Goal: Information Seeking & Learning: Learn about a topic

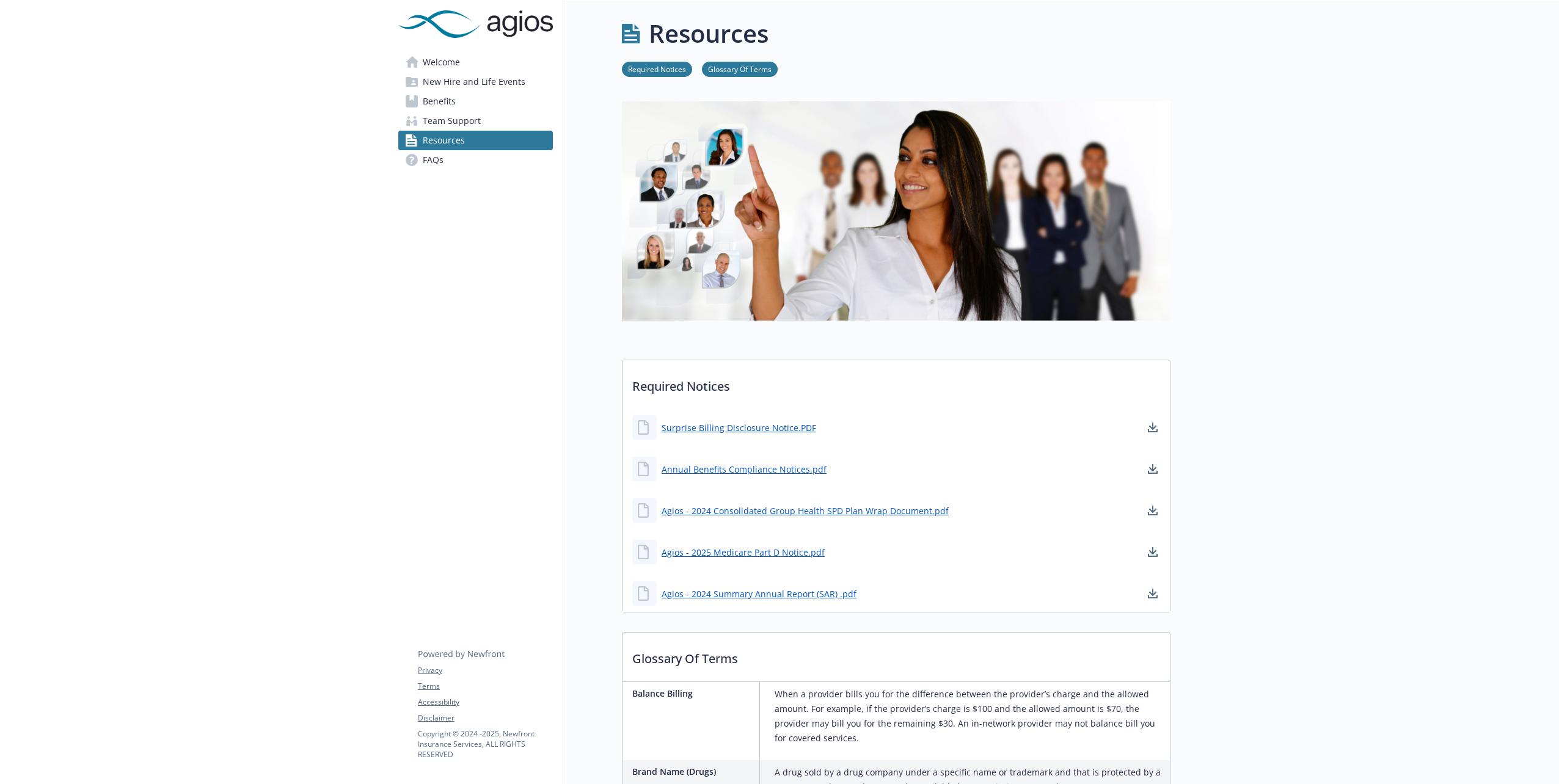
click at [438, 84] on span "New Hire and Life Events" at bounding box center [474, 82] width 102 height 20
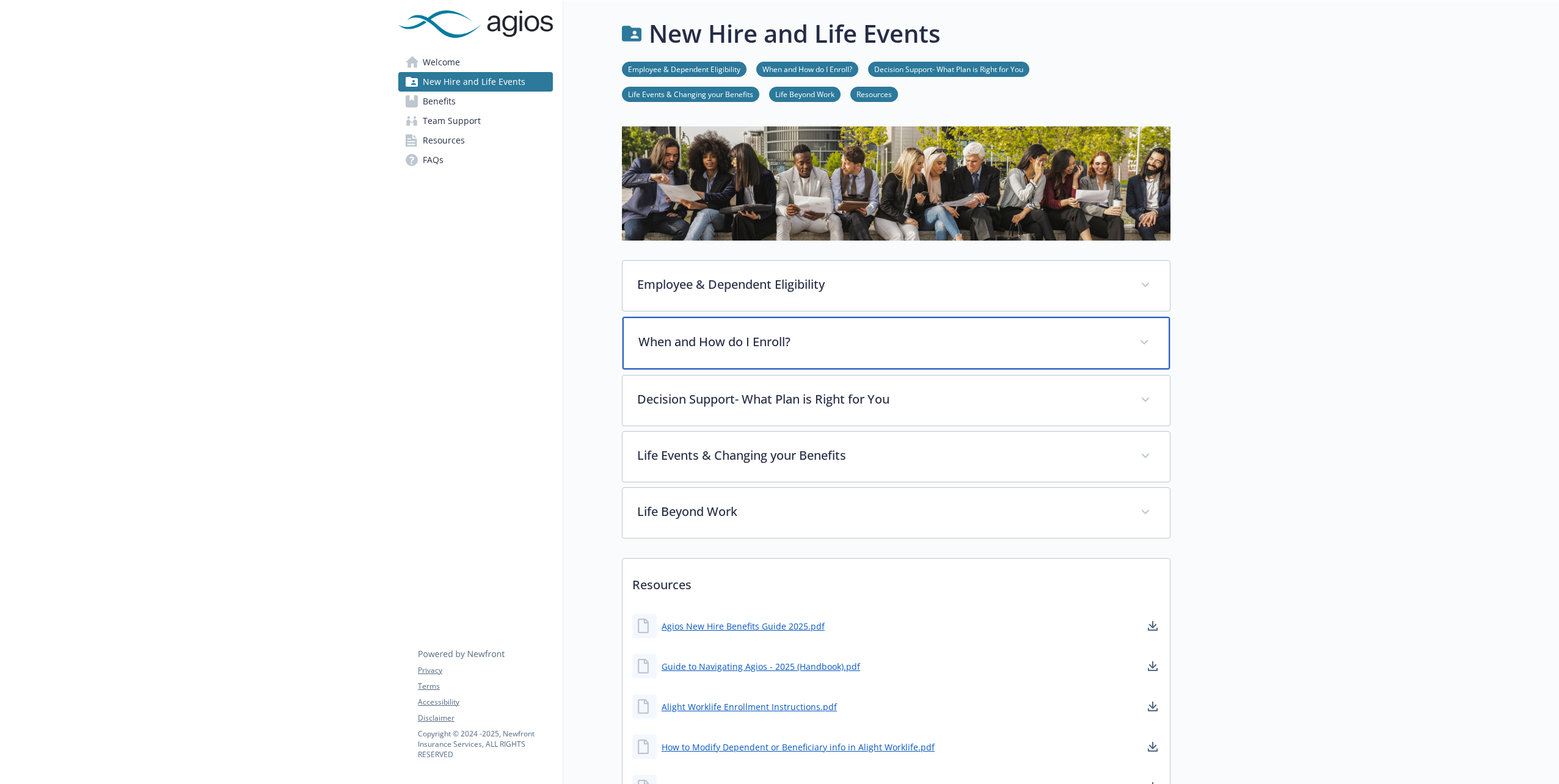
click at [739, 349] on p "When and How do I Enroll?" at bounding box center [881, 342] width 487 height 19
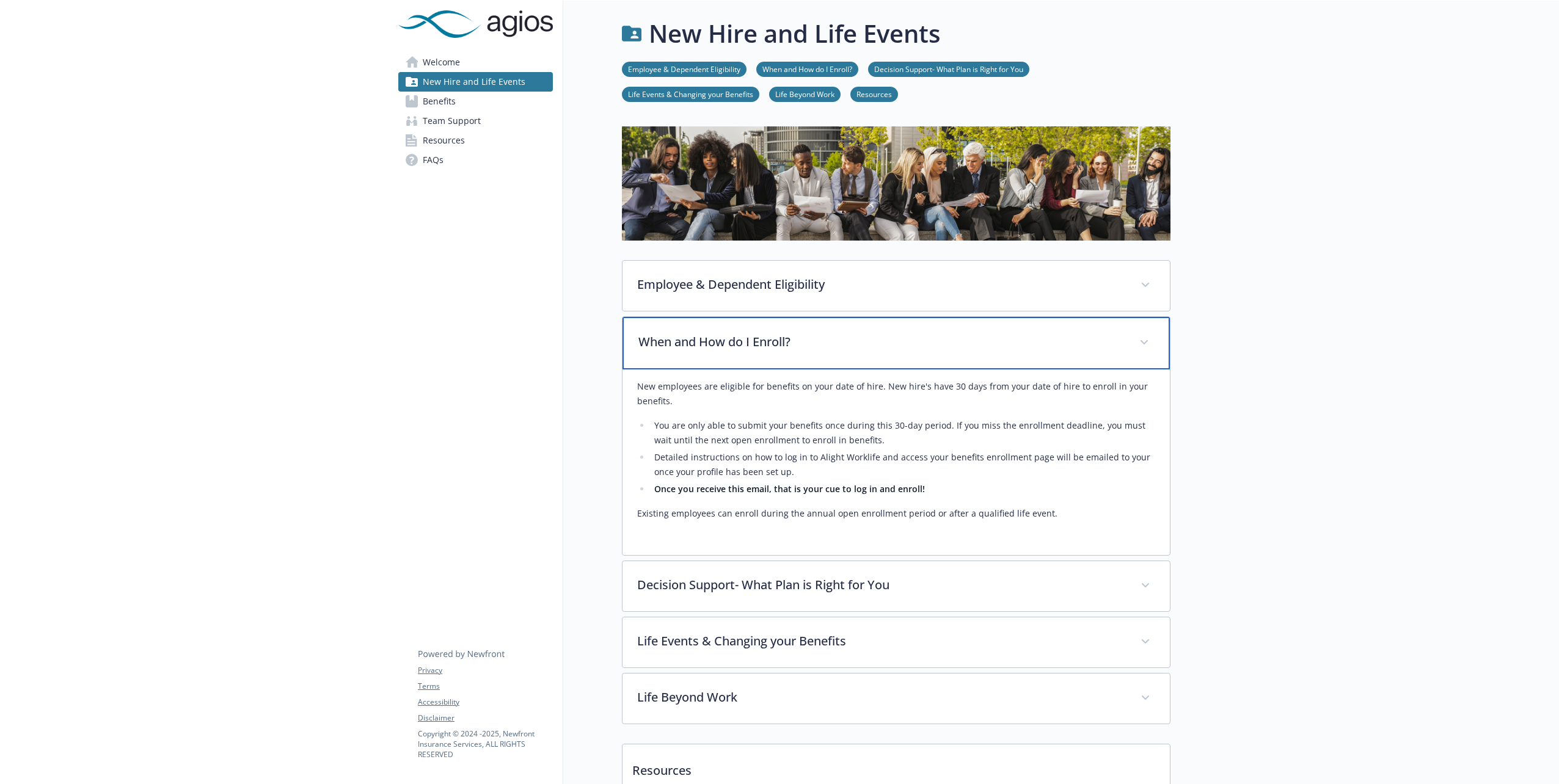
scroll to position [61, 0]
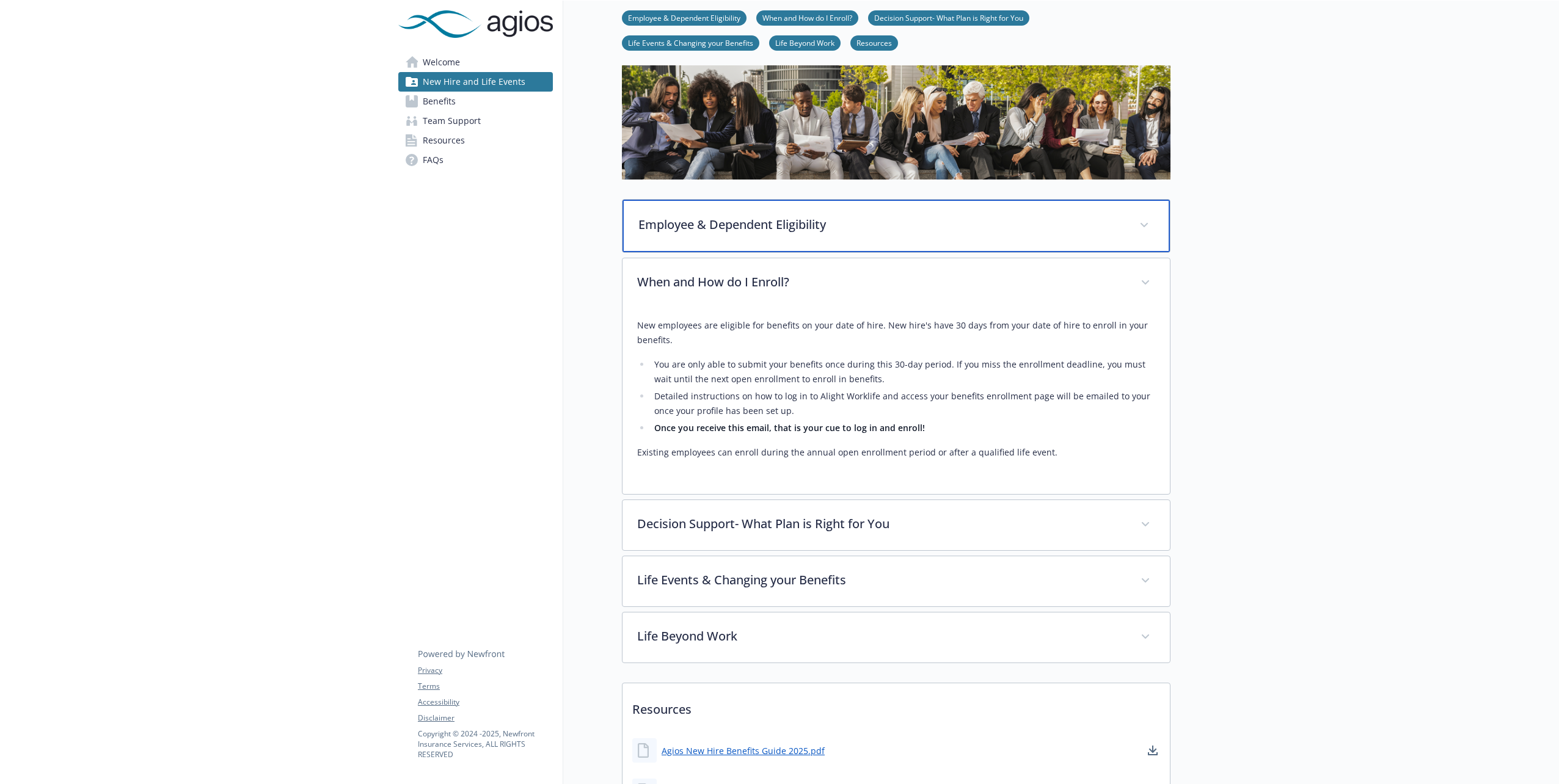
click at [803, 223] on p "Employee & Dependent Eligibility" at bounding box center [881, 224] width 487 height 19
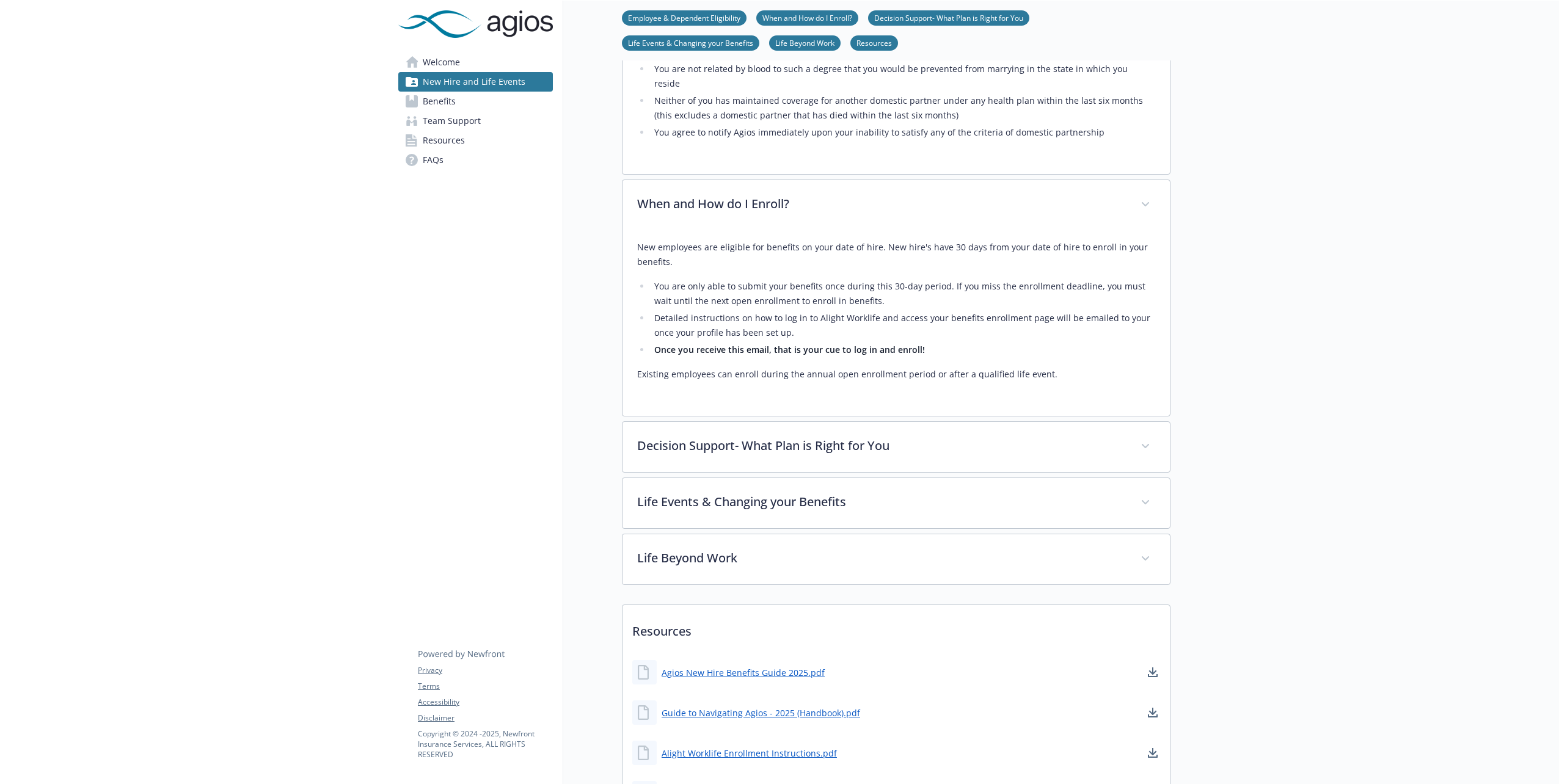
scroll to position [854, 0]
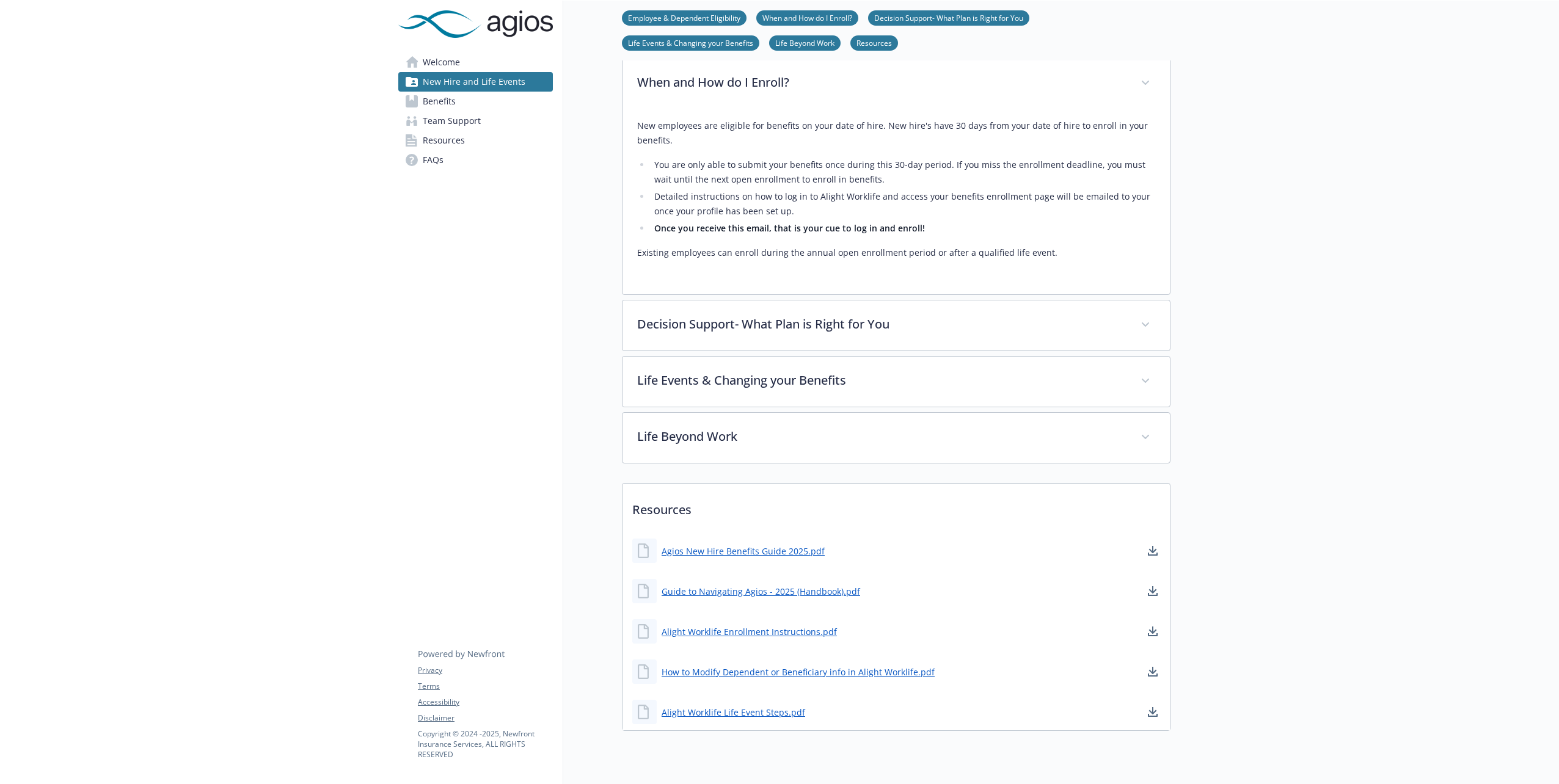
click at [434, 162] on span "FAQs" at bounding box center [433, 160] width 21 height 20
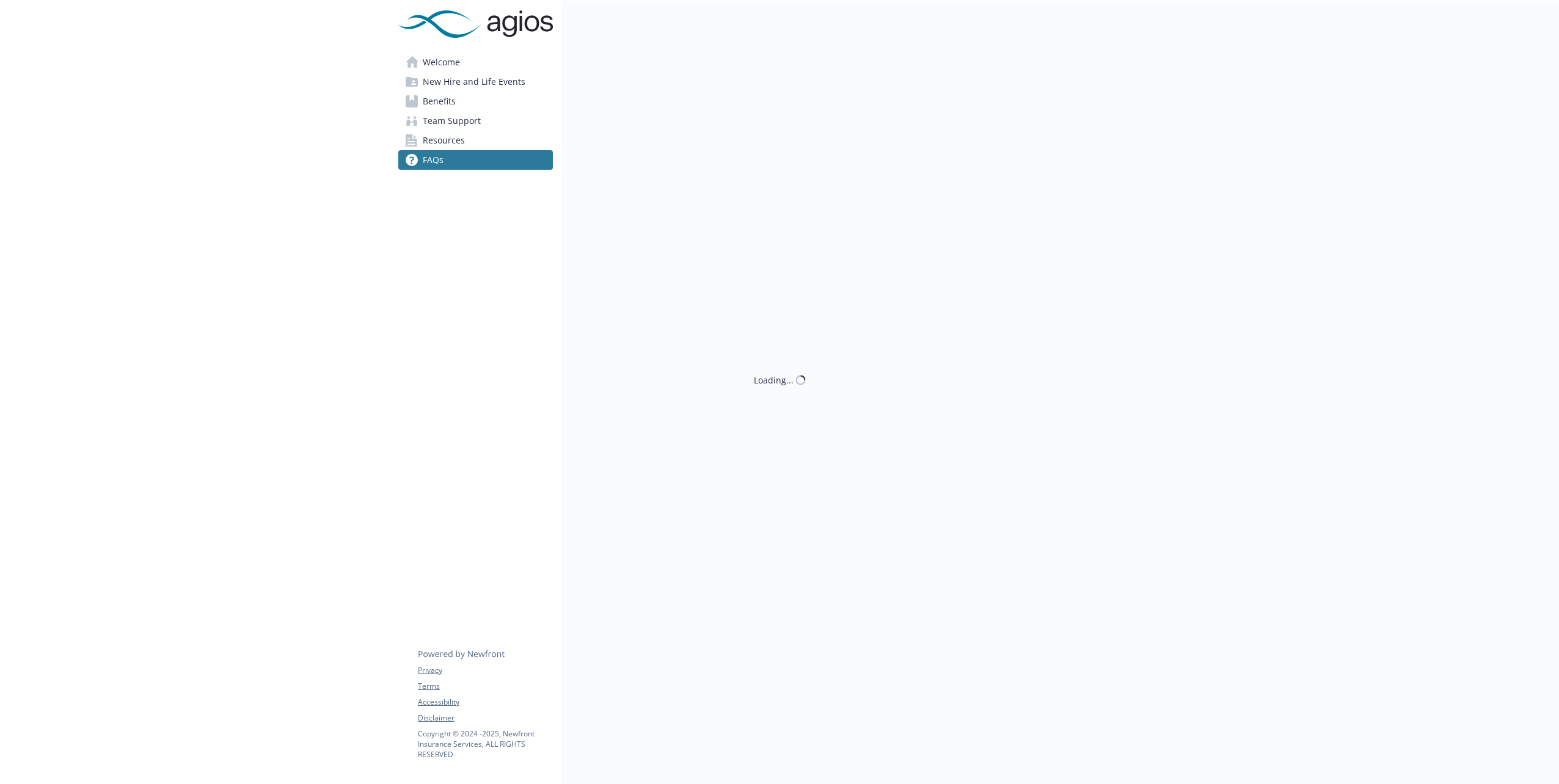
scroll to position [852, 0]
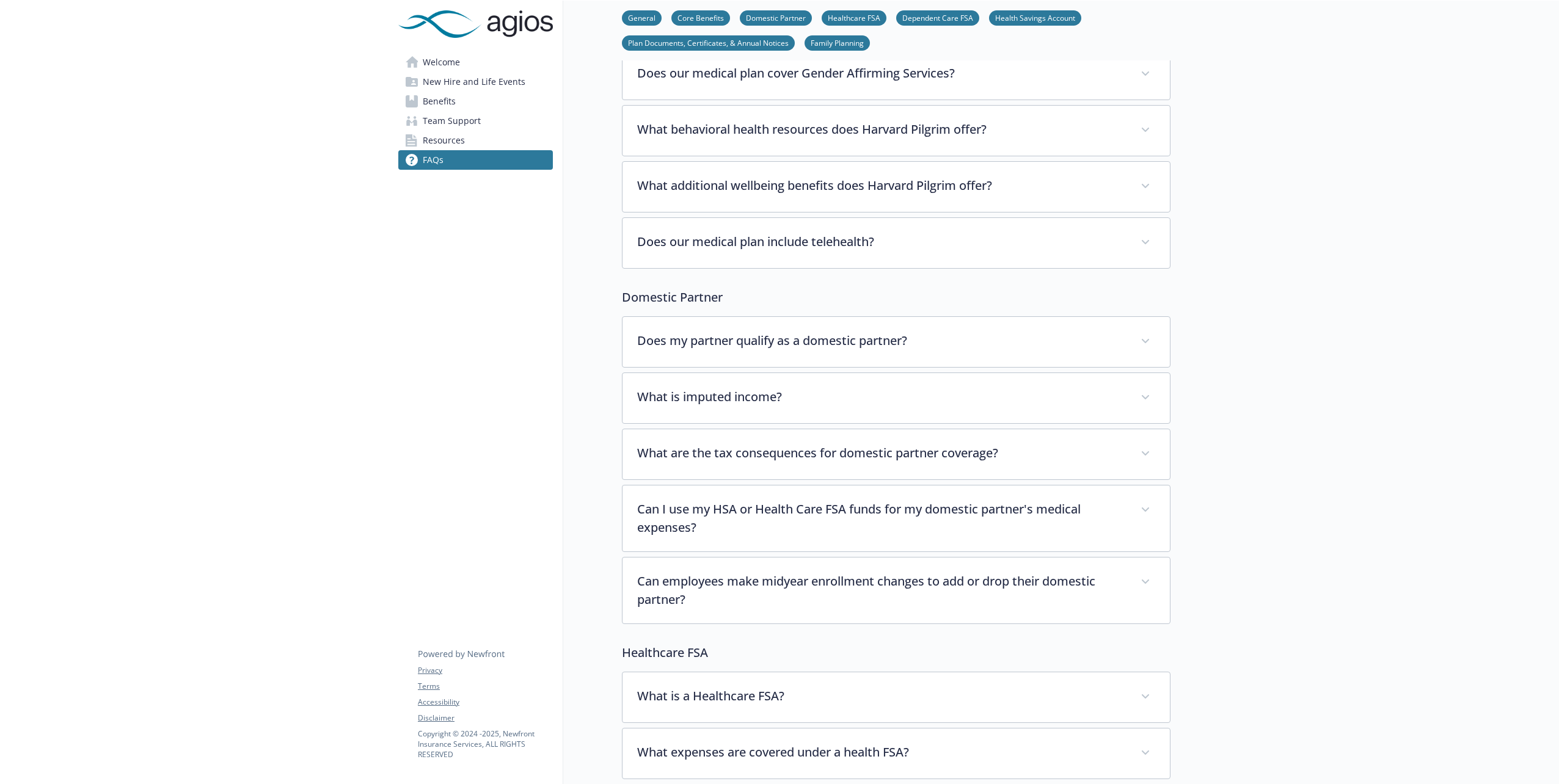
click at [437, 60] on span "Welcome" at bounding box center [441, 62] width 37 height 20
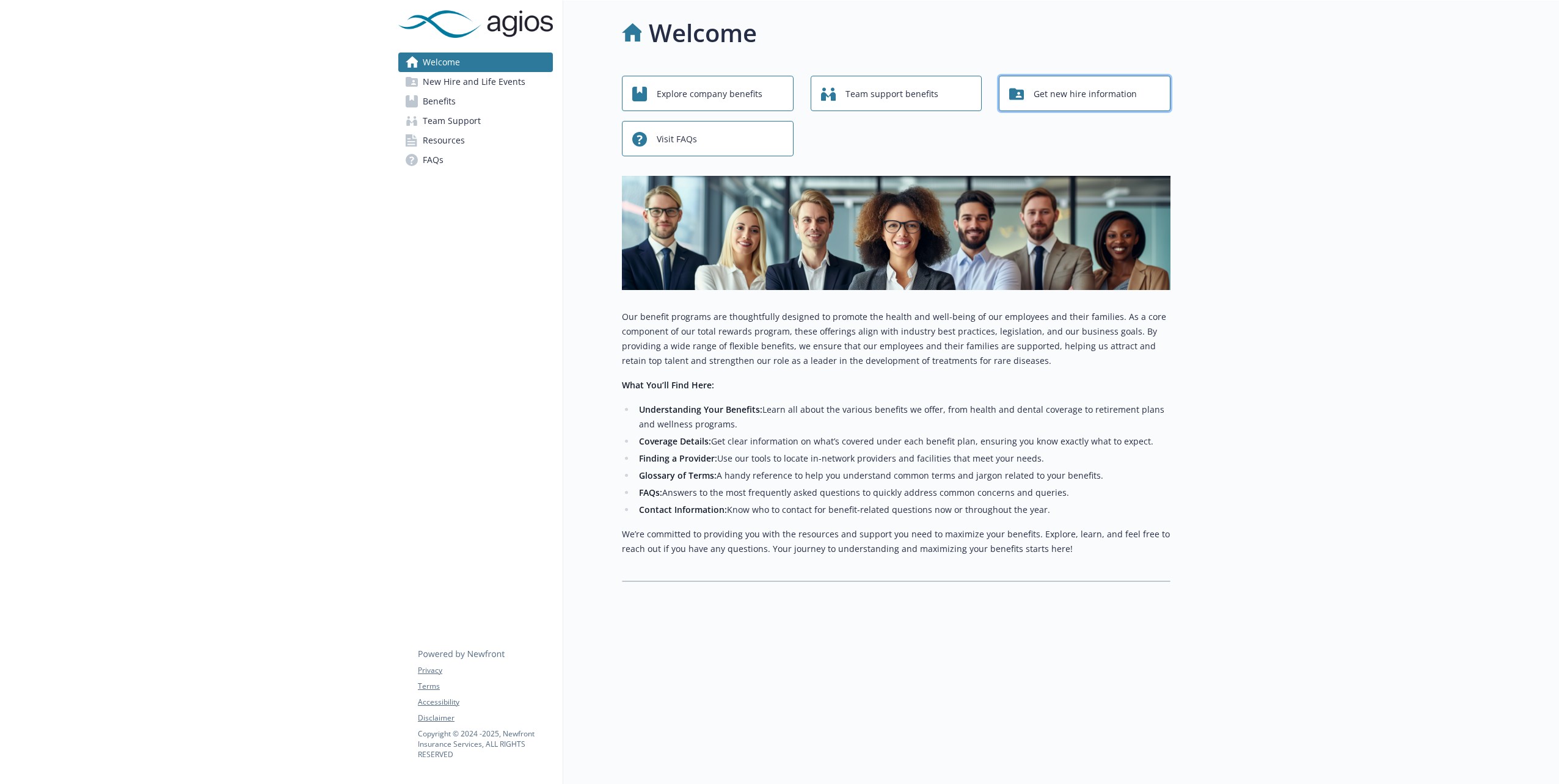
click at [1087, 87] on span "Get new hire information" at bounding box center [1084, 94] width 103 height 24
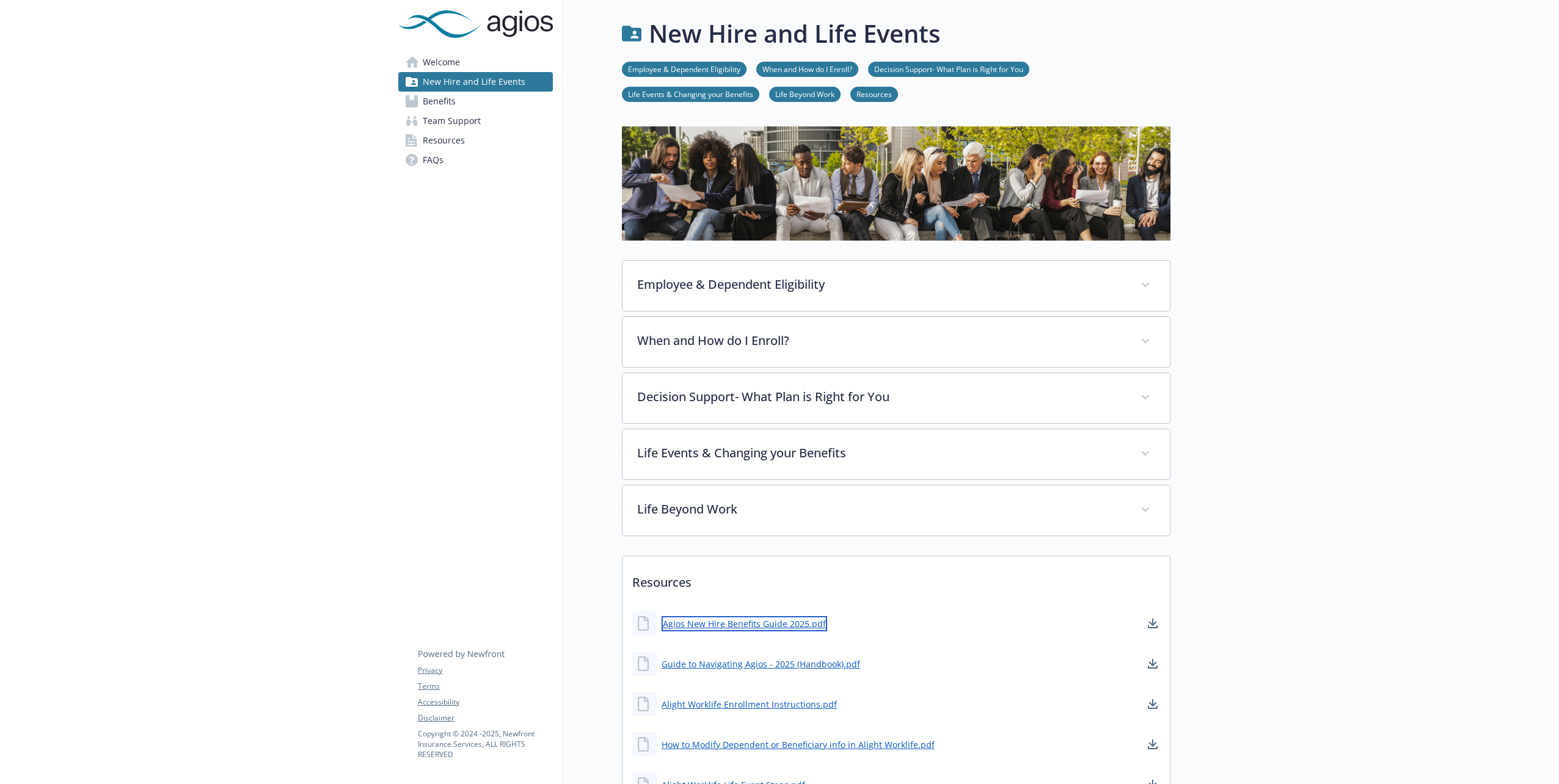
click at [757, 626] on link "Agios New Hire Benefits Guide 2025.pdf" at bounding box center [744, 624] width 165 height 16
